Goal: Use online tool/utility: Utilize a website feature to perform a specific function

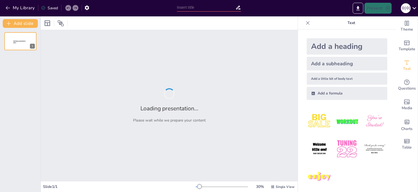
type input "Imported 인턴역량평가_엔지니어링센터_[PERSON_NAME]_v4.pptx"
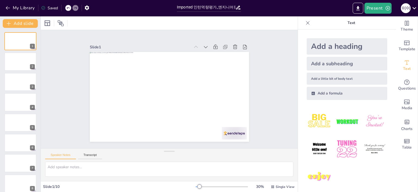
click at [340, 47] on div "Add a heading" at bounding box center [347, 46] width 81 height 16
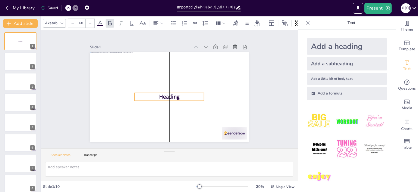
drag, startPoint x: 173, startPoint y: 91, endPoint x: 173, endPoint y: 87, distance: 3.3
click at [173, 87] on span "Heading" at bounding box center [166, 95] width 22 height 17
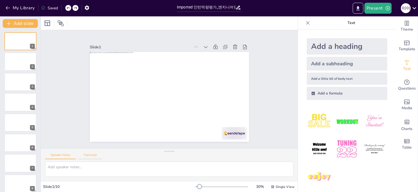
click at [84, 154] on button "Transcript" at bounding box center [90, 156] width 24 height 6
click at [64, 157] on button "Speaker Notes" at bounding box center [60, 156] width 31 height 6
click at [404, 24] on icon "Change the overall theme" at bounding box center [407, 23] width 7 height 7
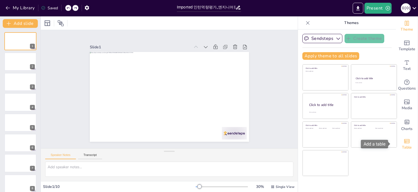
click at [404, 143] on icon "Add a table" at bounding box center [407, 141] width 7 height 7
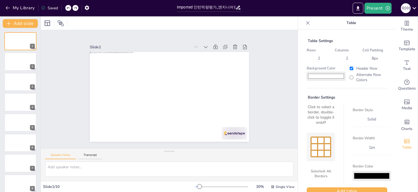
click at [305, 21] on icon at bounding box center [307, 22] width 5 height 5
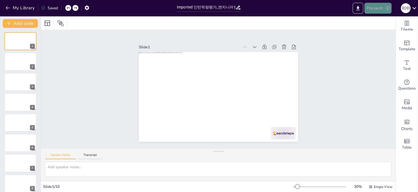
click at [368, 10] on button "Present" at bounding box center [378, 8] width 27 height 11
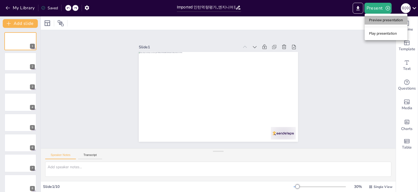
click at [369, 20] on li "Preview presentation" at bounding box center [386, 20] width 43 height 9
